Goal: Complete application form: Complete application form

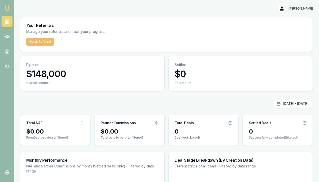
click at [41, 42] on button "Quick Referral" at bounding box center [40, 42] width 28 height 8
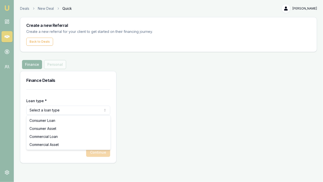
click at [45, 111] on html "Emu Money Deals New Deal Quick [PERSON_NAME] Toggle Menu Create a new Referral …" at bounding box center [161, 91] width 323 height 182
select select "COMMERCIAL_LOAN"
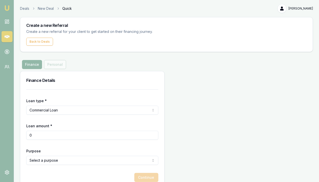
click at [38, 136] on input "0" at bounding box center [92, 135] width 132 height 9
type input "0"
type input "$55,000"
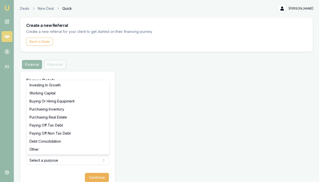
click at [39, 160] on html "Emu Money Deals New Deal Quick [PERSON_NAME] Toggle Menu Create a new Referral …" at bounding box center [161, 91] width 323 height 182
select select "BUYING_OR_HIRING_EQUIPMENT"
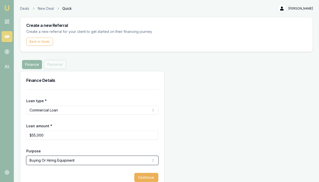
scroll to position [10, 0]
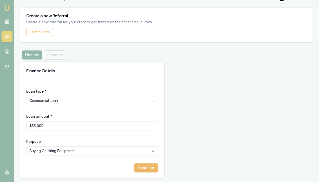
click at [135, 168] on button "Continue" at bounding box center [147, 167] width 24 height 9
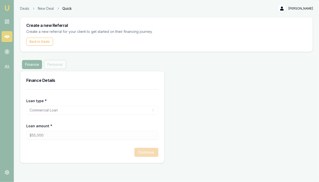
scroll to position [0, 0]
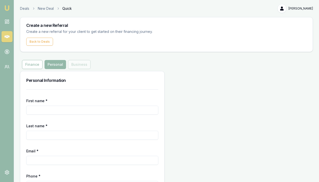
click at [33, 109] on input "First name *" at bounding box center [92, 109] width 132 height 9
type input "[PERSON_NAME]"
click at [38, 137] on input "Last name *" at bounding box center [92, 135] width 132 height 9
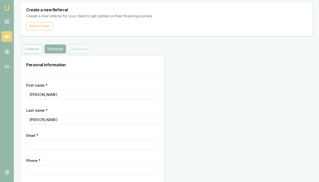
scroll to position [18, 0]
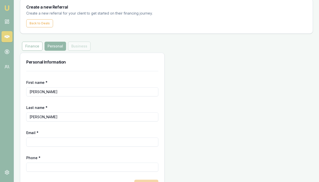
type input "[PERSON_NAME]"
click at [38, 141] on input "Email *" at bounding box center [92, 141] width 132 height 9
type input "S"
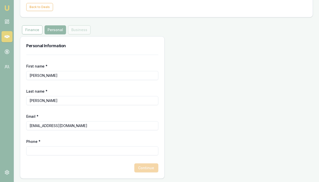
type input "[EMAIL_ADDRESS][DOMAIN_NAME]"
click at [39, 150] on input "Phone *" at bounding box center [92, 150] width 132 height 9
type input "0457 112 708"
click at [135, 164] on button "Continue" at bounding box center [147, 167] width 24 height 9
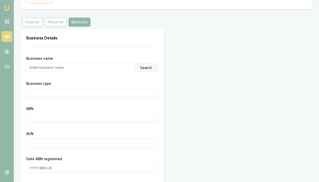
scroll to position [135, 0]
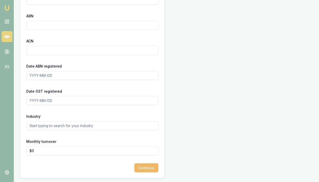
click at [135, 166] on button "Continue" at bounding box center [147, 167] width 24 height 9
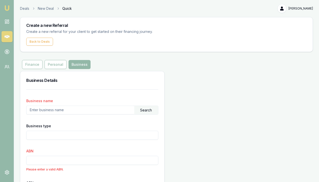
scroll to position [26, 0]
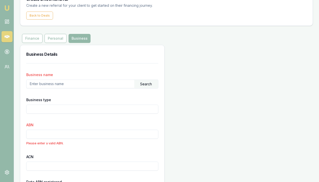
click at [38, 135] on input "ABN" at bounding box center [92, 134] width 132 height 9
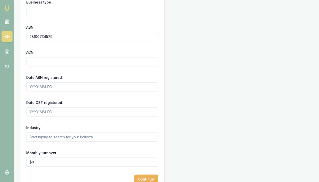
scroll to position [126, 0]
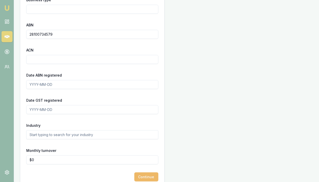
type input "28100734579"
click at [135, 176] on button "Continue" at bounding box center [147, 176] width 24 height 9
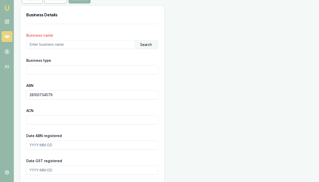
scroll to position [135, 0]
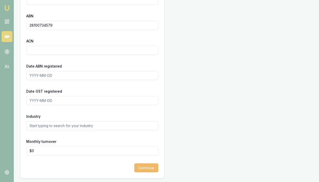
click at [135, 167] on button "Continue" at bounding box center [147, 167] width 24 height 9
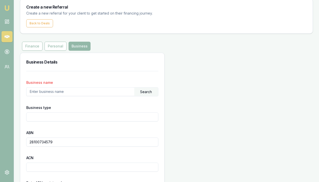
click at [38, 91] on input "text" at bounding box center [81, 91] width 108 height 8
click at [74, 108] on div "Business type" at bounding box center [92, 112] width 132 height 17
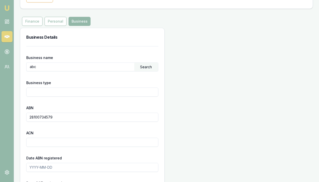
scroll to position [42, 0]
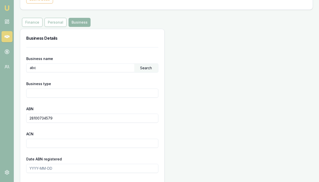
click at [135, 68] on div "Search" at bounding box center [147, 68] width 24 height 9
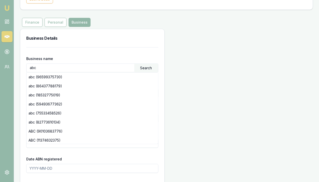
click at [45, 68] on input "abc" at bounding box center [81, 68] width 108 height 8
type input "a"
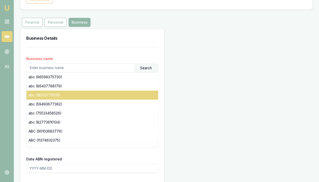
click at [78, 93] on div "abc (18532775019)" at bounding box center [93, 94] width 132 height 9
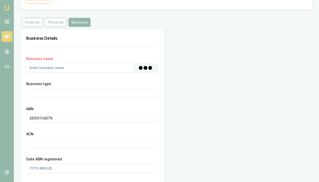
type input "[PERSON_NAME], [PERSON_NAME]"
type input "Individual/Sole Trader"
type input "18532775019"
type input "[DATE]"
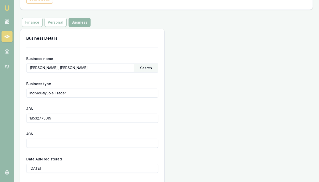
click at [82, 66] on input "[PERSON_NAME], [PERSON_NAME]" at bounding box center [81, 68] width 108 height 8
type input "S"
click at [84, 86] on div "Business type Individual/Sole Trader" at bounding box center [92, 88] width 132 height 17
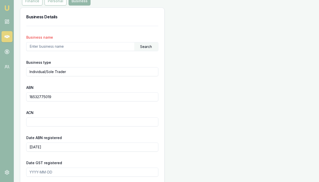
scroll to position [63, 0]
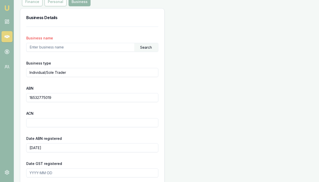
click at [38, 47] on input "text" at bounding box center [81, 47] width 108 height 8
type input "nero"
click at [96, 63] on div "Business type Individual/Sole Trader" at bounding box center [92, 68] width 132 height 17
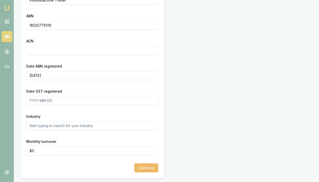
click at [135, 168] on button "Continue" at bounding box center [147, 167] width 24 height 9
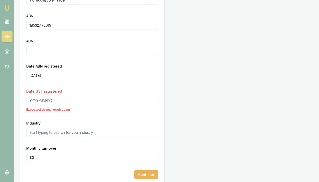
click at [47, 102] on input "Date GST registered" at bounding box center [92, 100] width 132 height 9
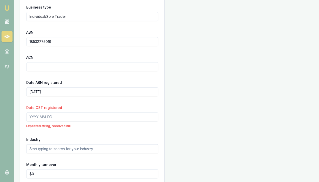
scroll to position [114, 0]
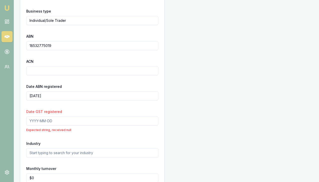
click at [54, 46] on input "18532775019" at bounding box center [92, 45] width 132 height 9
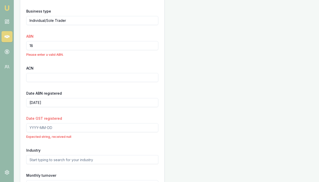
type input "1"
paste input "28 100 734 579"
type input "28 100 734 579"
click at [38, 126] on input "Date GST registered" at bounding box center [92, 127] width 132 height 9
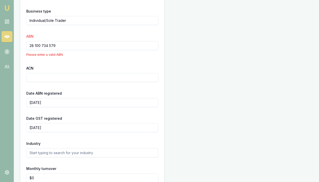
type input "[DATE]"
click at [79, 115] on div "Date GST registered [DATE]" at bounding box center [92, 123] width 132 height 17
click at [52, 103] on input "[DATE]" at bounding box center [92, 102] width 132 height 9
type input "[DATE]"
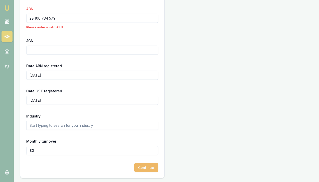
click at [135, 167] on button "Continue" at bounding box center [147, 167] width 24 height 9
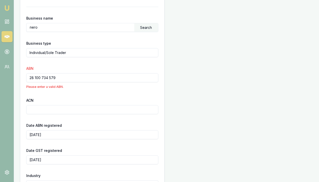
scroll to position [82, 0]
click at [59, 78] on input "28 100 734 579" at bounding box center [92, 77] width 132 height 9
click at [30, 77] on input "28 100 734 579" at bounding box center [92, 77] width 132 height 9
type input "28 100 734 579"
click at [93, 92] on form "Business name nero Search Business type Individual/Sole Trader ABN 28 100 734 5…" at bounding box center [92, 119] width 132 height 224
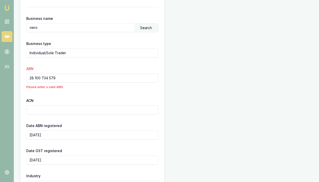
scroll to position [142, 0]
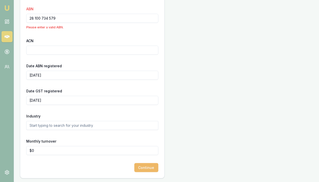
click at [135, 167] on button "Continue" at bounding box center [147, 167] width 24 height 9
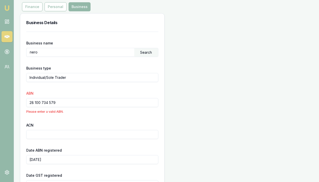
scroll to position [58, 0]
click at [135, 52] on div "Search" at bounding box center [147, 52] width 24 height 9
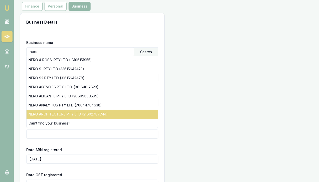
scroll to position [76, 0]
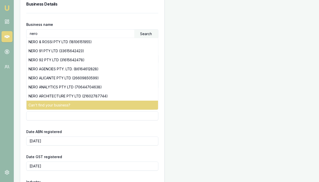
click at [59, 106] on div "Can't find your business?" at bounding box center [93, 104] width 132 height 9
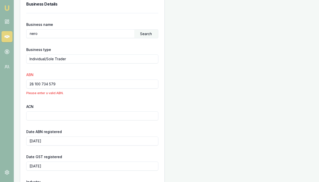
click at [135, 33] on div "Search" at bounding box center [147, 34] width 24 height 9
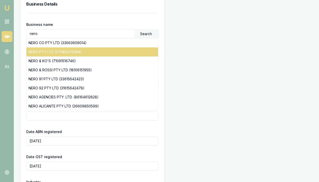
click at [68, 52] on div "NERO PTY LTD (27089470084)" at bounding box center [93, 51] width 132 height 9
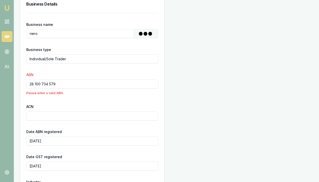
type input "NERO PTY LTD"
type input "Australian Private Company"
type input "27089470084"
type input "089470084"
type input "[DATE]"
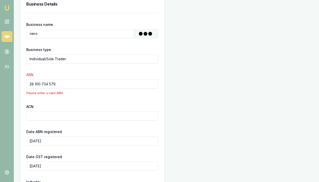
type input "[DATE]"
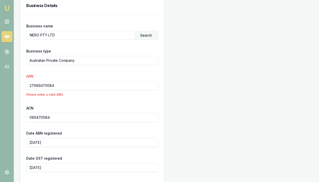
scroll to position [142, 0]
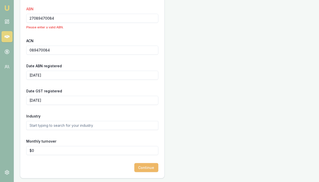
click at [135, 167] on button "Continue" at bounding box center [147, 167] width 24 height 9
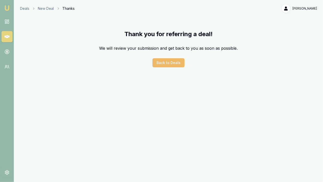
click at [170, 63] on button "Back to Deals" at bounding box center [169, 62] width 32 height 9
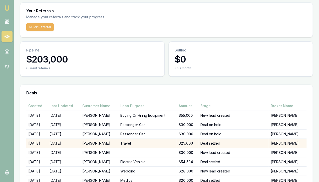
scroll to position [15, 0]
